Goal: Task Accomplishment & Management: Manage account settings

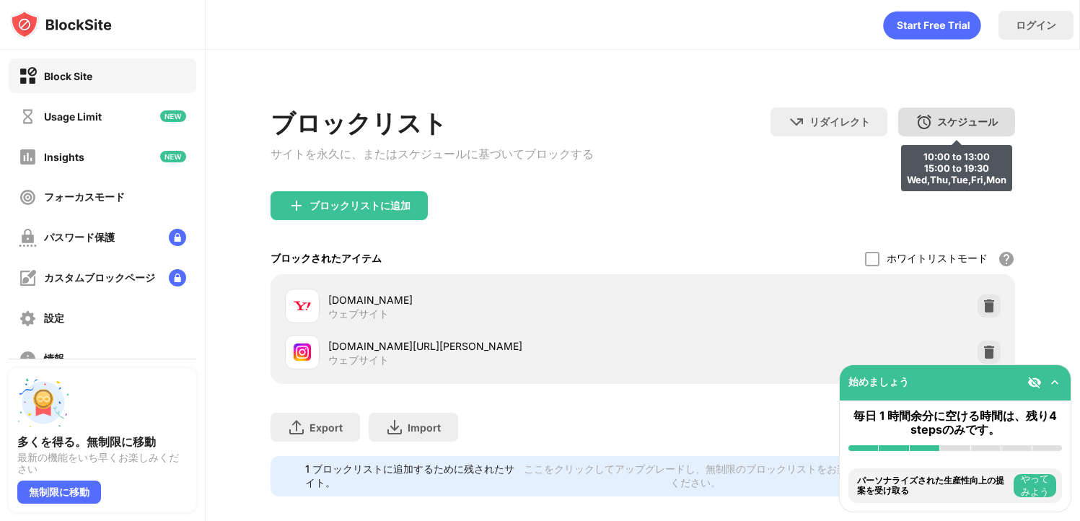
click at [948, 133] on div "スケジュール 10:00 to 13:00 15:00 to 19:30 Wed,Thu,Tue,Fri,Mon" at bounding box center [956, 122] width 117 height 29
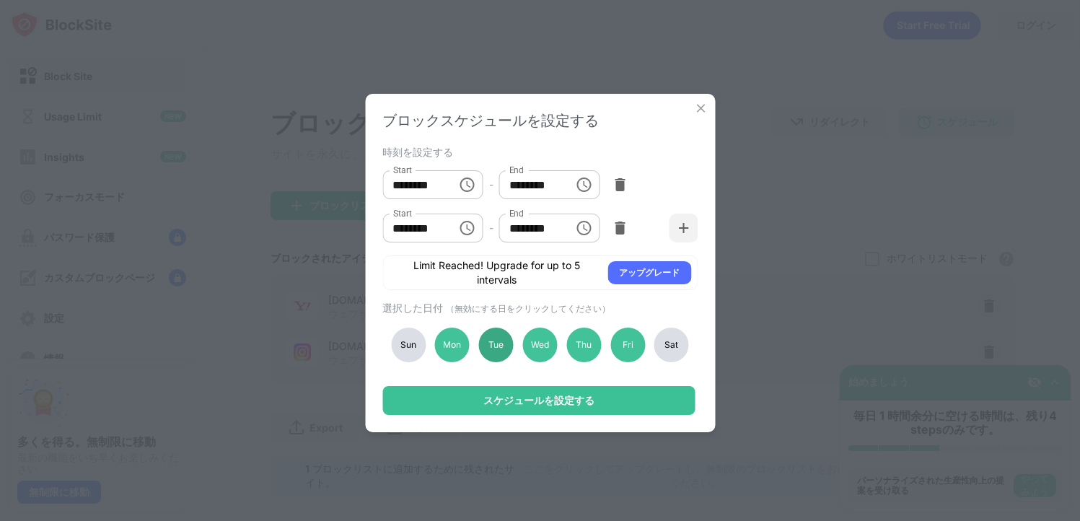
click at [482, 347] on div "Tue" at bounding box center [496, 345] width 35 height 35
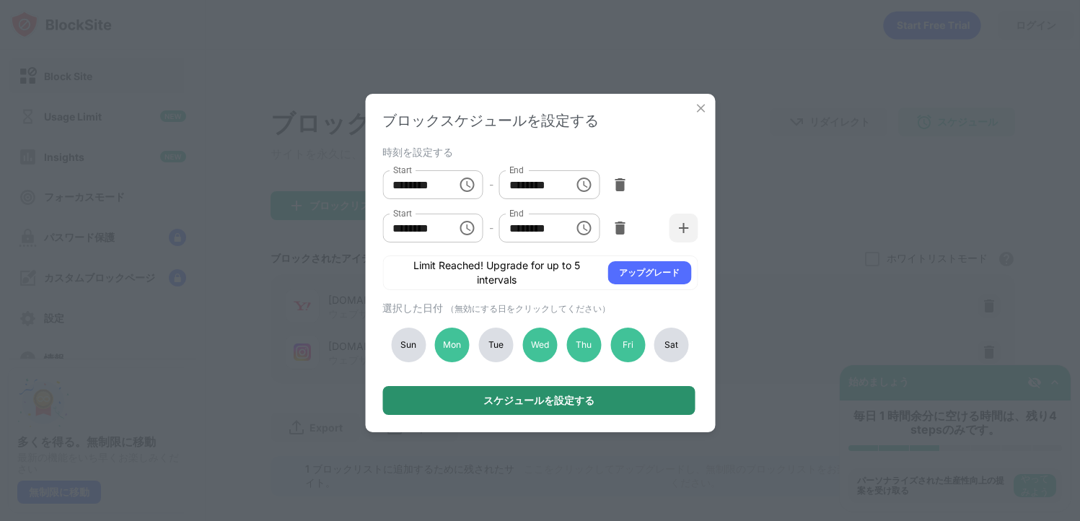
click at [486, 403] on div "スケジュールを設定する" at bounding box center [539, 401] width 111 height 12
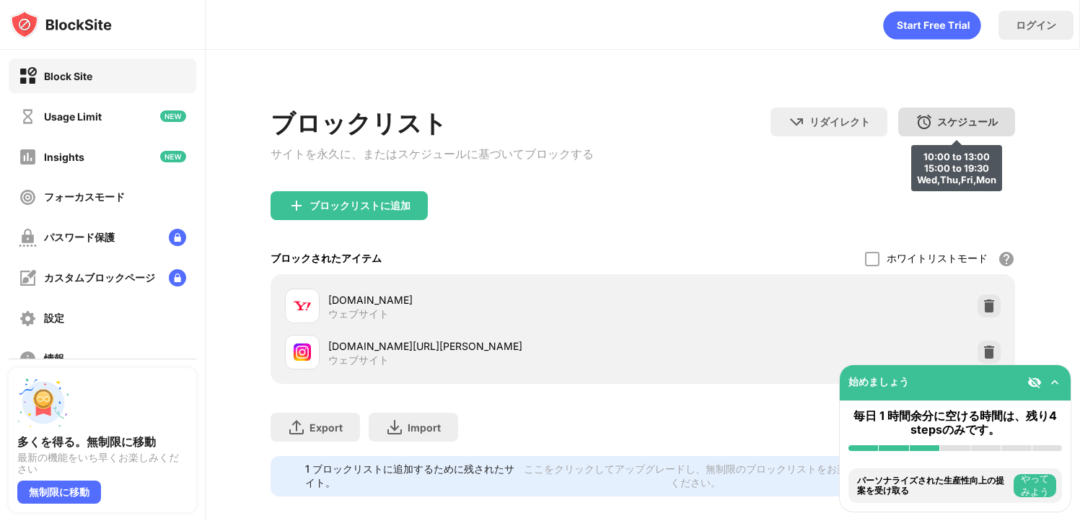
click at [919, 110] on div "スケジュール 10:00 to 13:00 15:00 to 19:30 Wed,Thu,Fri,Mon" at bounding box center [956, 122] width 117 height 29
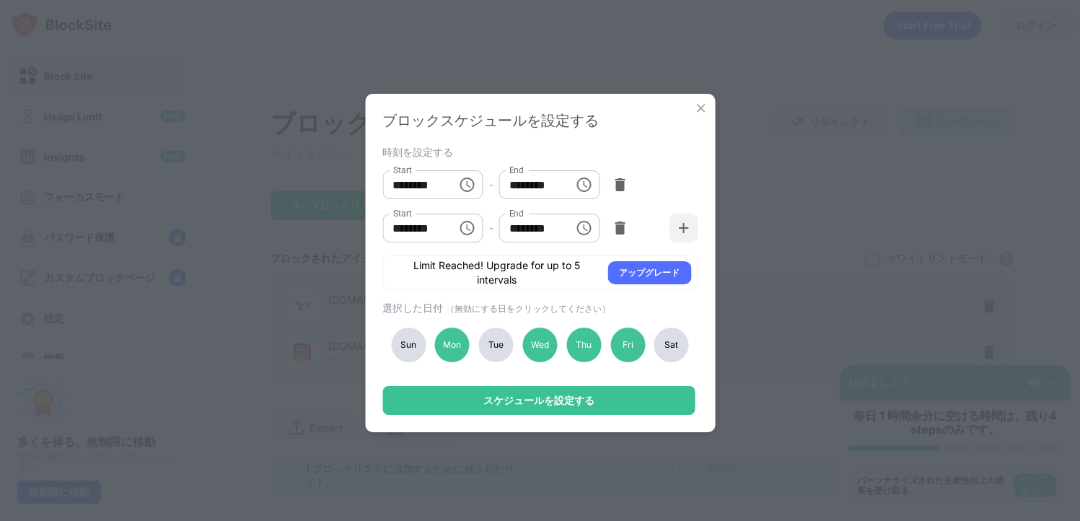
click at [497, 337] on div "Tue" at bounding box center [496, 345] width 35 height 35
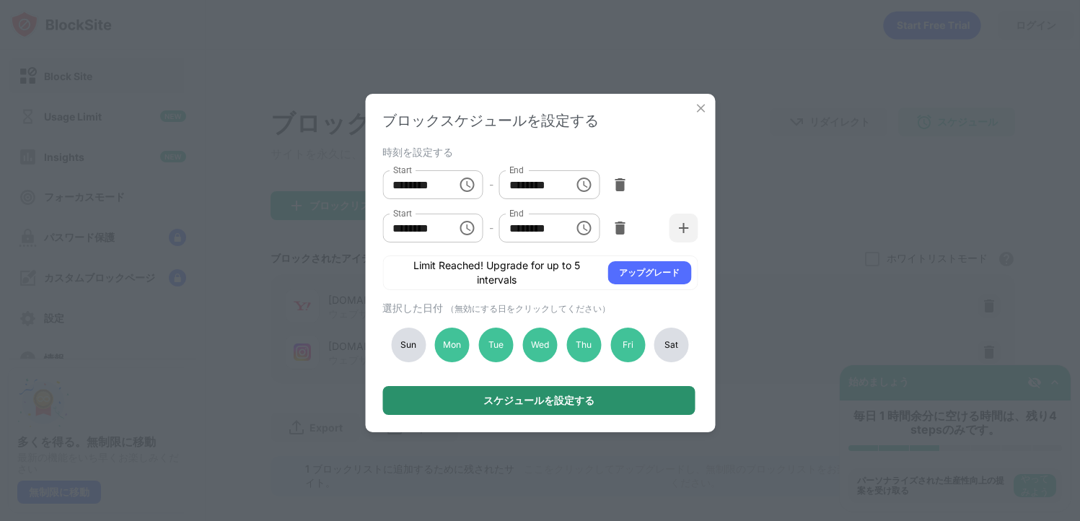
click at [496, 406] on div "スケジュールを設定する" at bounding box center [539, 401] width 111 height 12
